Goal: Information Seeking & Learning: Learn about a topic

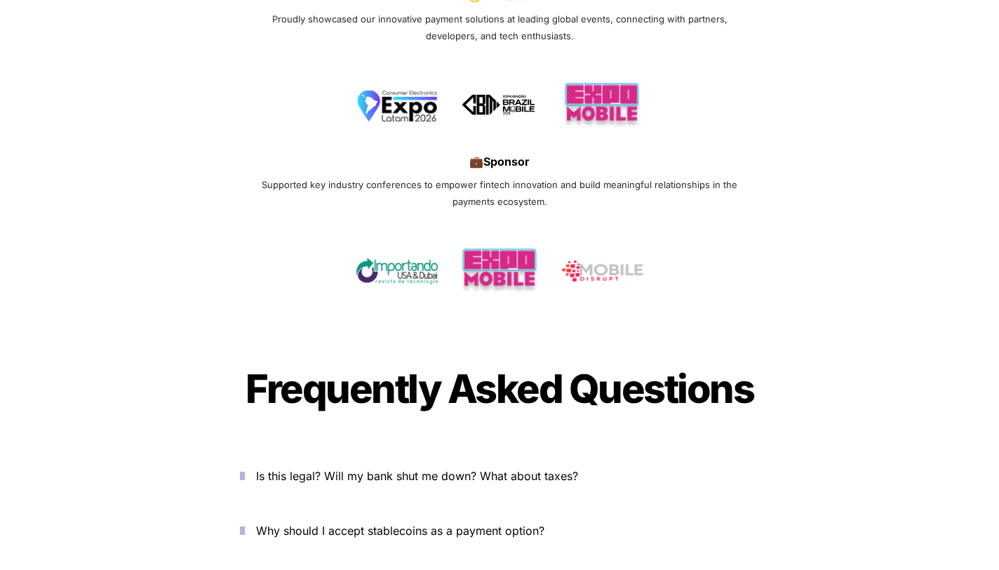
scroll to position [4461, 0]
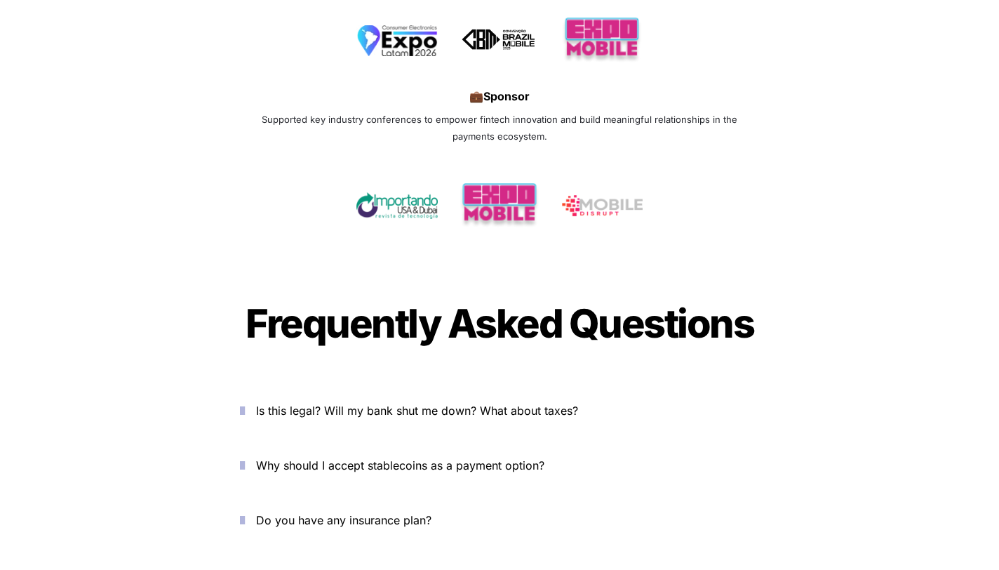
click at [309, 403] on span "Is this legal? Will my bank shut me down? What about taxes?" at bounding box center [417, 410] width 322 height 14
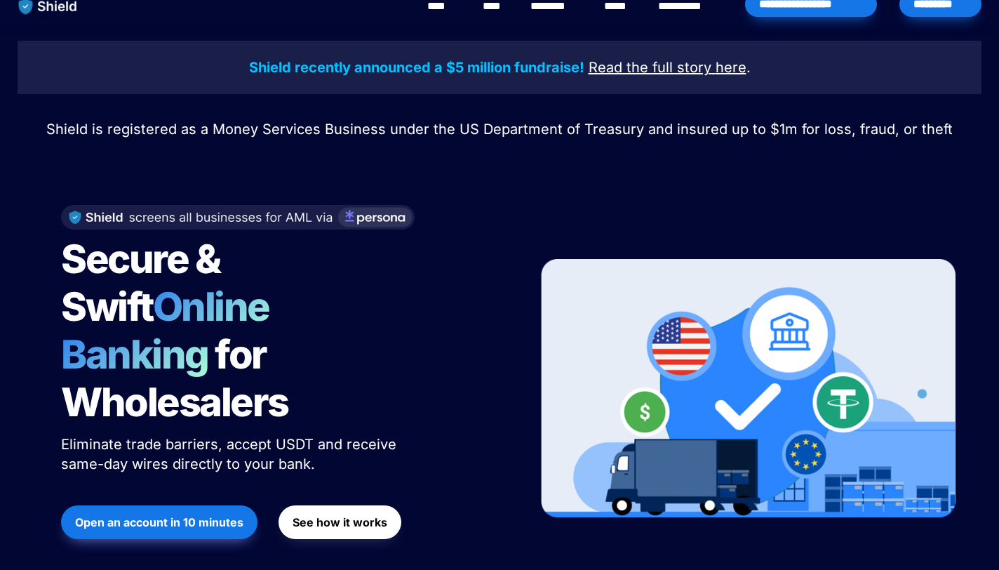
scroll to position [17, 0]
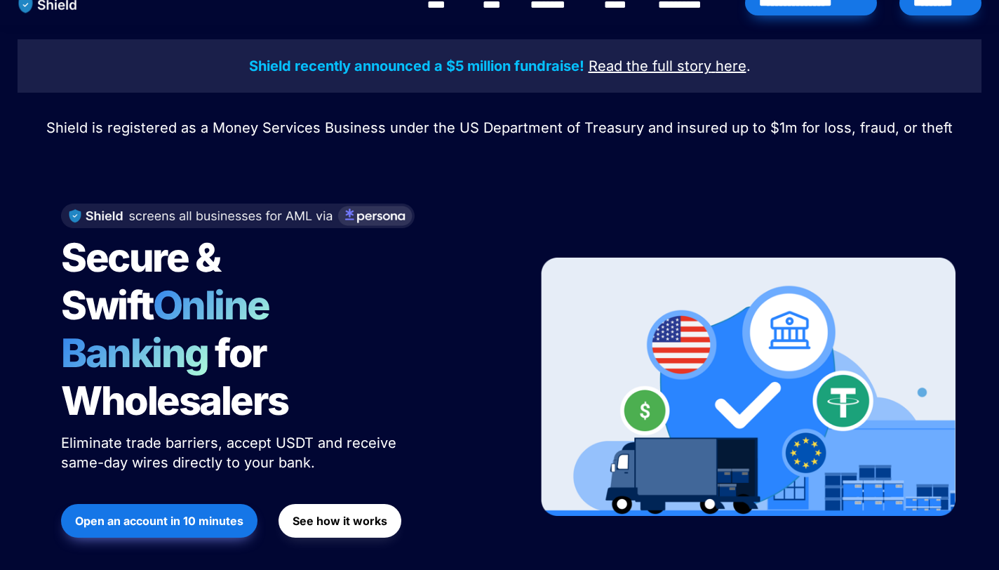
click at [344, 514] on strong "See how it works" at bounding box center [340, 521] width 95 height 14
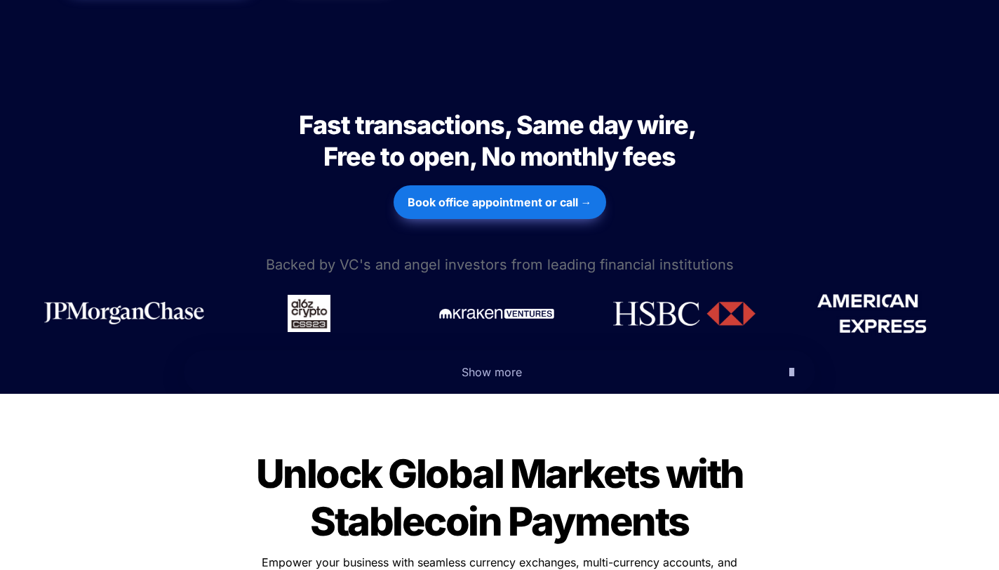
scroll to position [671, 0]
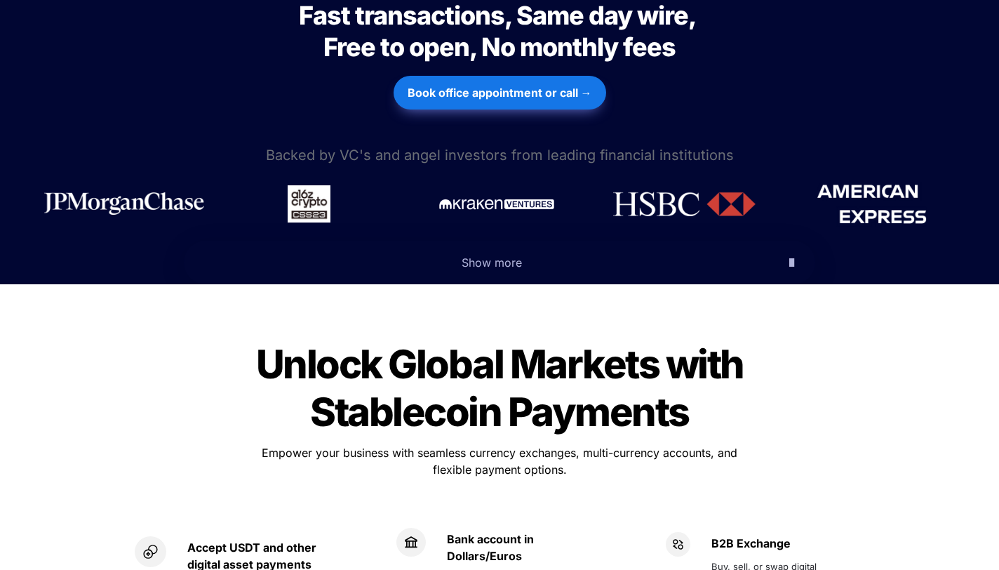
click at [465, 255] on span "Show more" at bounding box center [492, 262] width 60 height 14
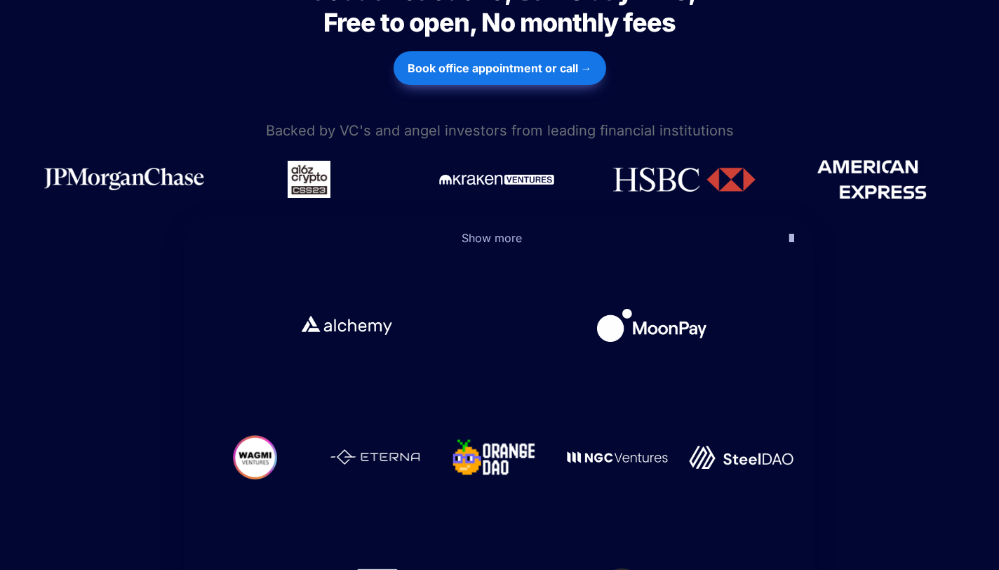
scroll to position [897, 0]
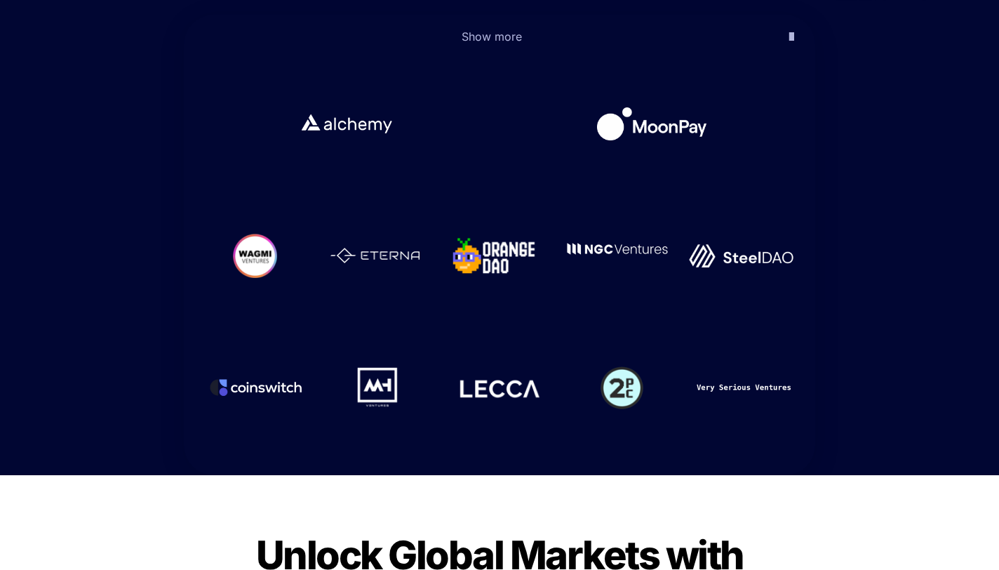
click at [620, 250] on div at bounding box center [617, 255] width 101 height 11
click at [596, 243] on img at bounding box center [617, 248] width 101 height 11
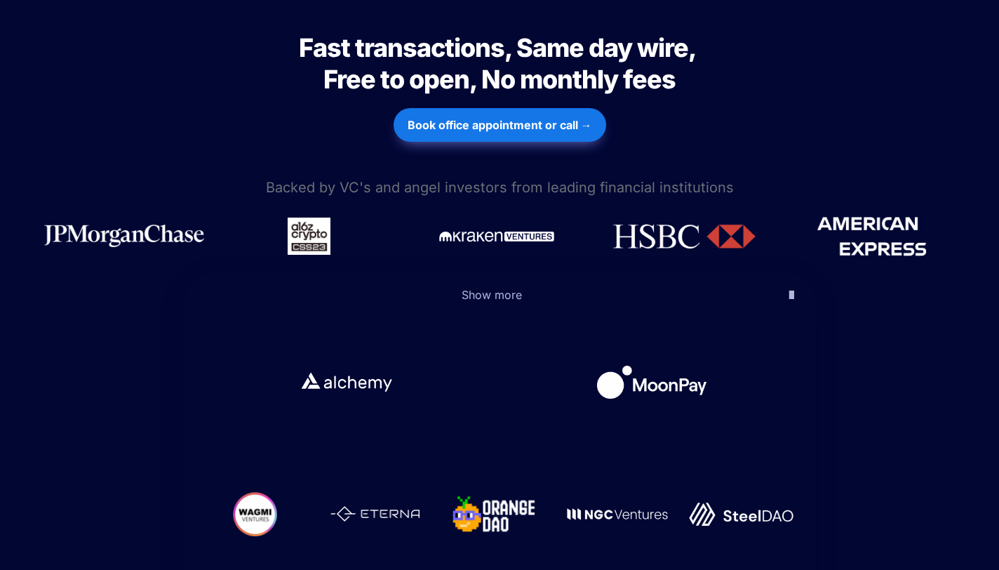
scroll to position [874, 0]
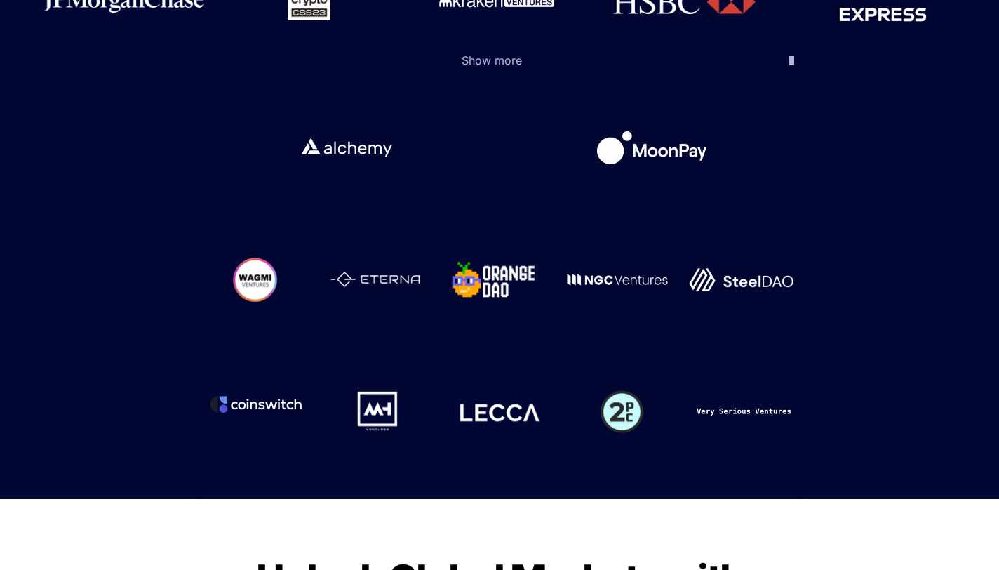
click at [286, 372] on img at bounding box center [255, 404] width 93 height 65
click at [375, 384] on img at bounding box center [377, 404] width 42 height 41
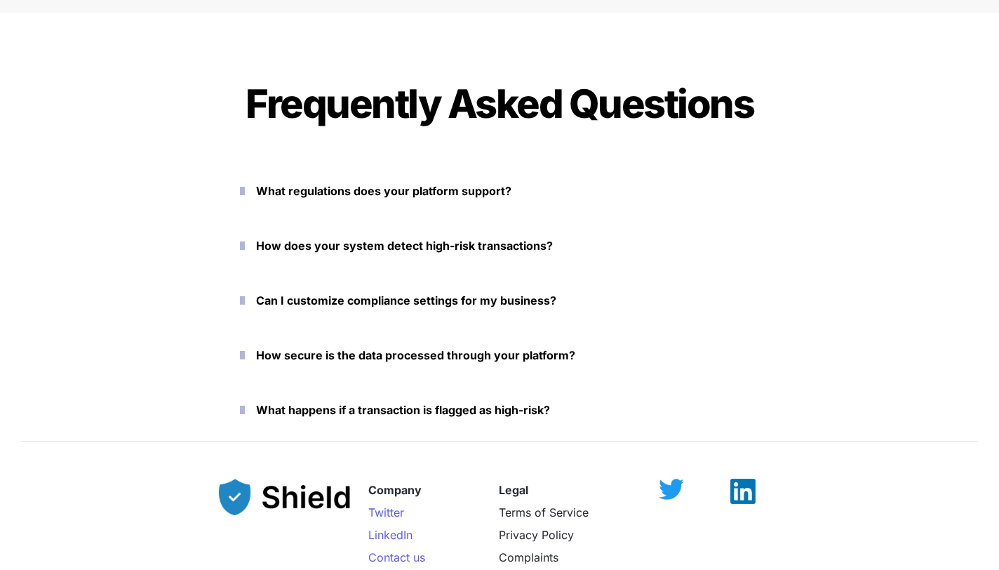
scroll to position [6512, 0]
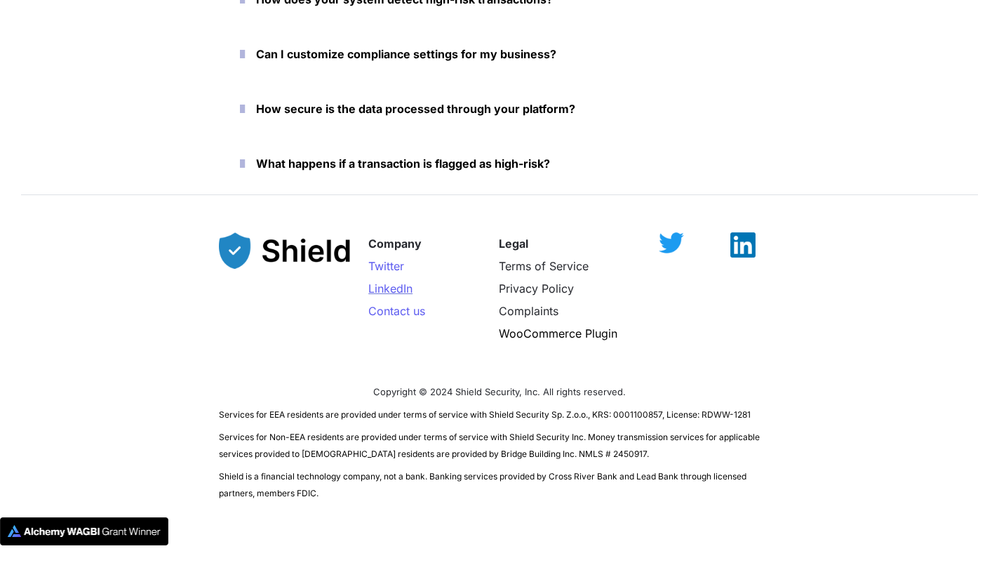
click at [394, 283] on span "LinkedIn" at bounding box center [390, 288] width 44 height 14
